Goal: Obtain resource: Download file/media

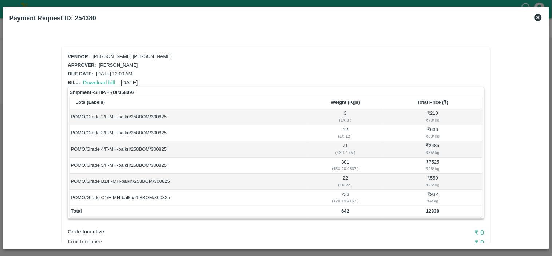
scroll to position [80, 0]
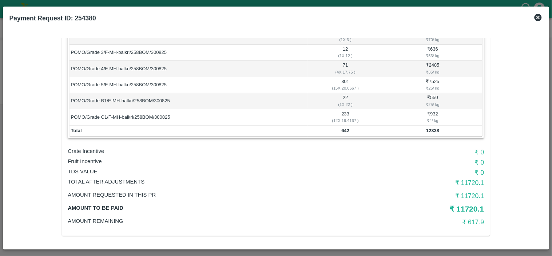
click at [344, 129] on b "642" at bounding box center [345, 130] width 8 height 5
copy b "642"
click at [430, 129] on b "12338" at bounding box center [432, 130] width 13 height 5
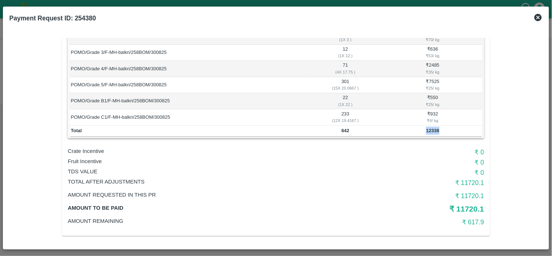
copy b "12338"
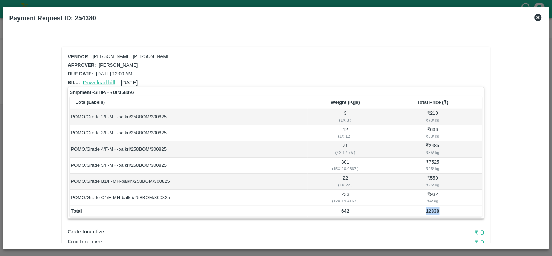
click at [103, 82] on link "Download bill" at bounding box center [99, 83] width 32 height 6
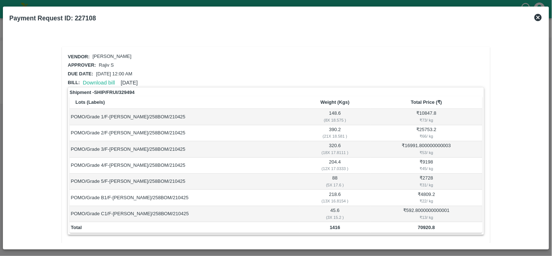
click at [538, 16] on icon at bounding box center [537, 17] width 9 height 9
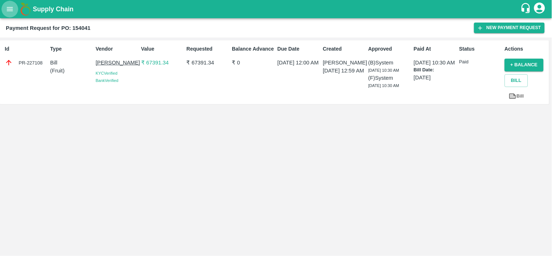
click at [6, 5] on icon "open drawer" at bounding box center [10, 9] width 8 height 8
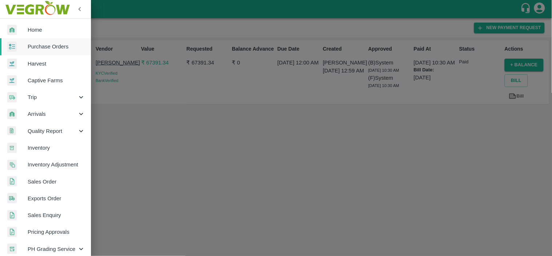
click at [31, 48] on span "Purchase Orders" at bounding box center [56, 47] width 57 height 8
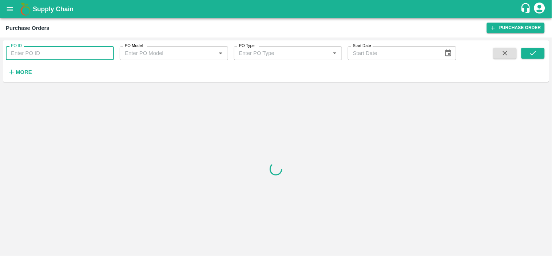
click at [31, 52] on input "PO ID" at bounding box center [60, 53] width 108 height 14
paste input "172785"
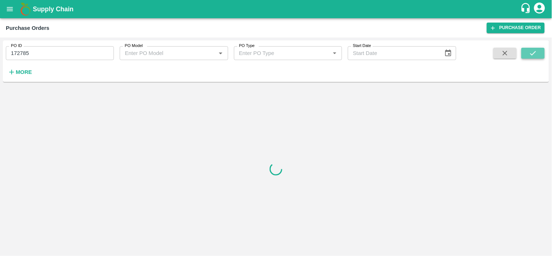
click at [535, 52] on icon "submit" at bounding box center [533, 53] width 6 height 4
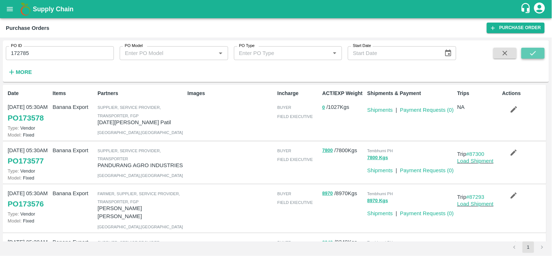
click at [530, 56] on icon "submit" at bounding box center [533, 53] width 8 height 8
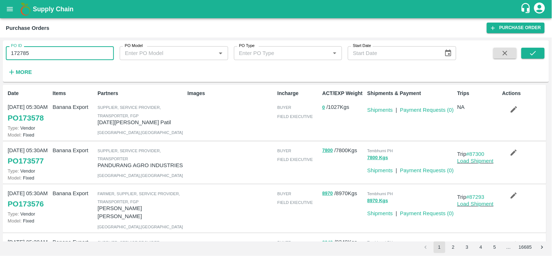
click at [51, 52] on input "172785" at bounding box center [60, 53] width 108 height 14
type input "172785"
click at [535, 56] on icon "submit" at bounding box center [533, 53] width 8 height 8
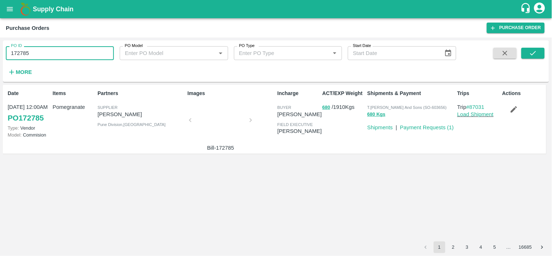
click at [59, 49] on input "172785" at bounding box center [60, 53] width 108 height 14
paste input "text"
type input "173559"
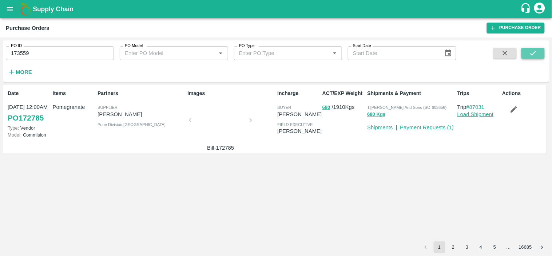
click at [531, 50] on icon "submit" at bounding box center [533, 53] width 8 height 8
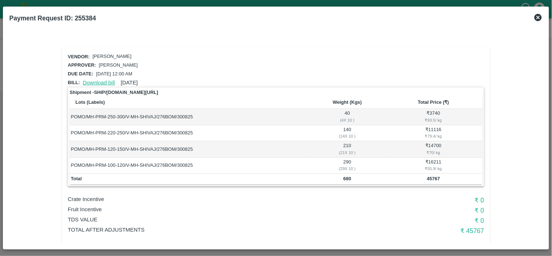
click at [106, 82] on link "Download bill" at bounding box center [99, 83] width 32 height 6
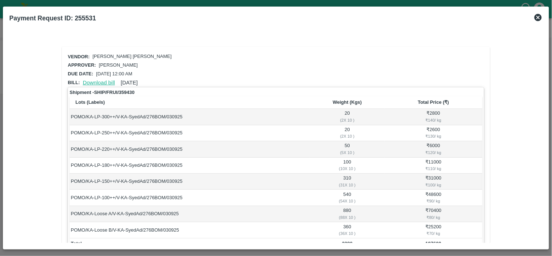
click at [96, 81] on link "Download bill" at bounding box center [99, 83] width 32 height 6
